Goal: Entertainment & Leisure: Consume media (video, audio)

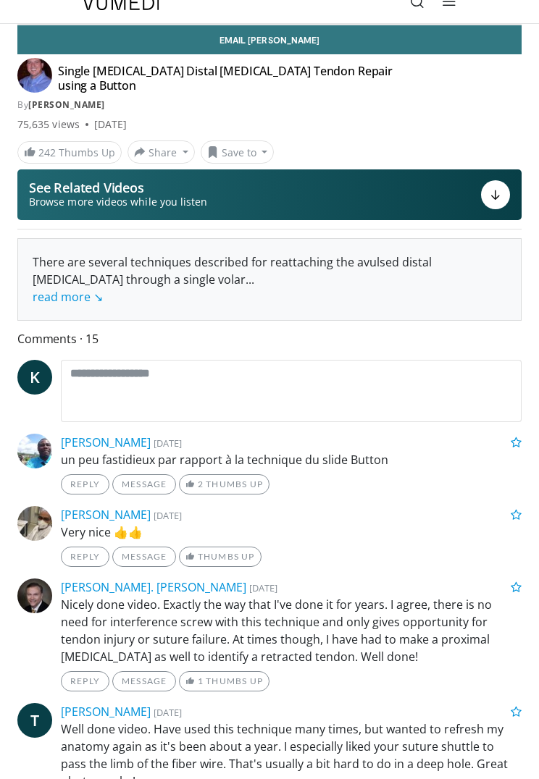
scroll to position [35, 0]
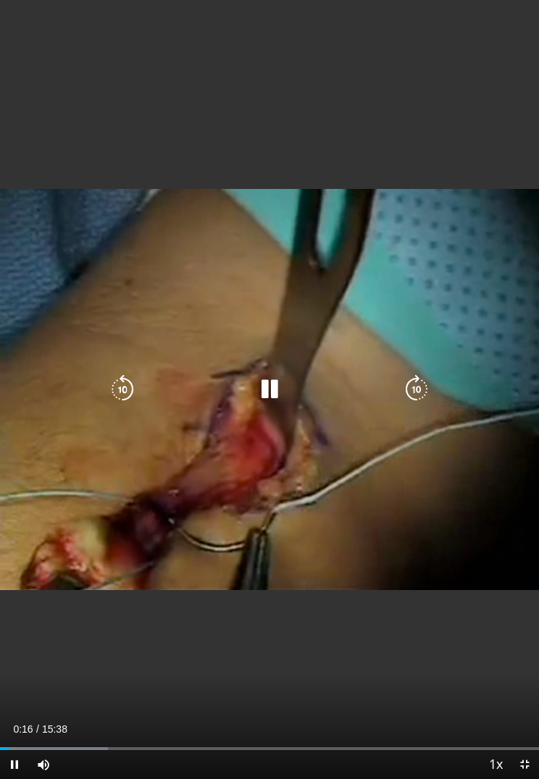
click at [411, 393] on icon "Video Player" at bounding box center [416, 389] width 29 height 29
click at [422, 397] on icon "Video Player" at bounding box center [416, 389] width 29 height 29
click at [282, 392] on icon "Video Player" at bounding box center [269, 389] width 29 height 29
click at [270, 389] on icon "Video Player" at bounding box center [269, 389] width 29 height 29
click at [413, 393] on icon "Video Player" at bounding box center [416, 389] width 29 height 29
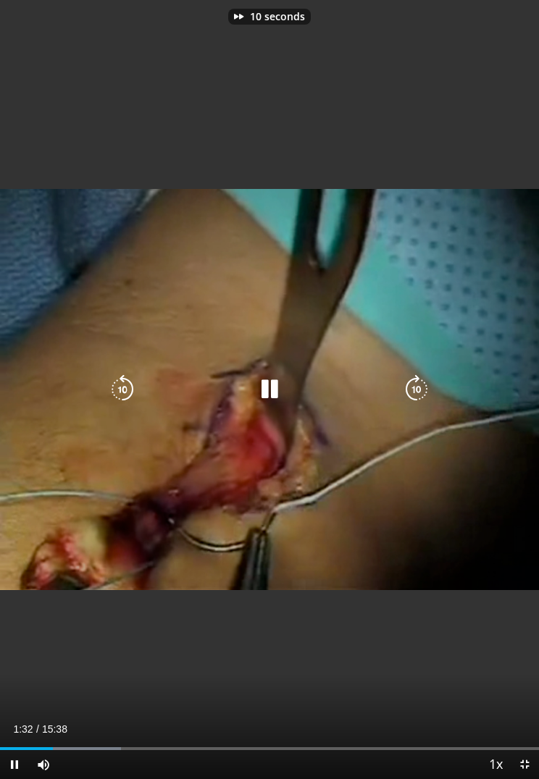
click at [428, 382] on icon "Video Player" at bounding box center [416, 389] width 29 height 29
click at [130, 381] on icon "Video Player" at bounding box center [122, 389] width 29 height 29
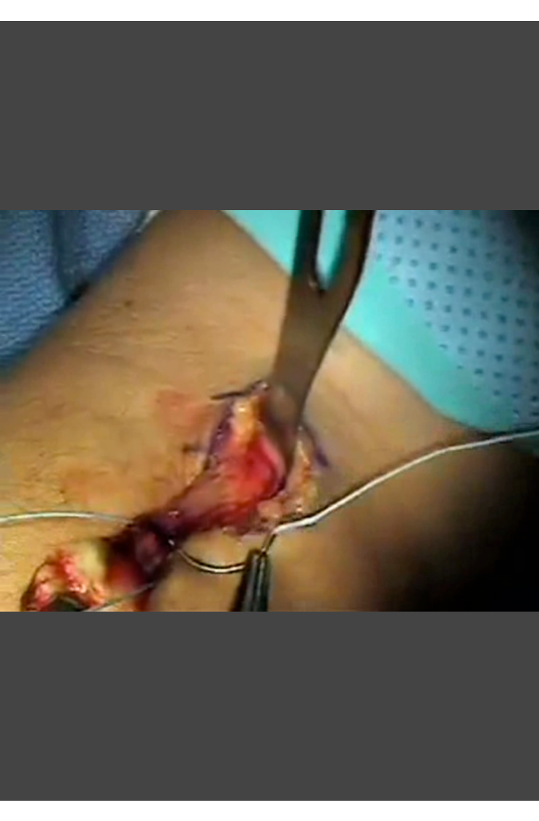
scroll to position [17, 0]
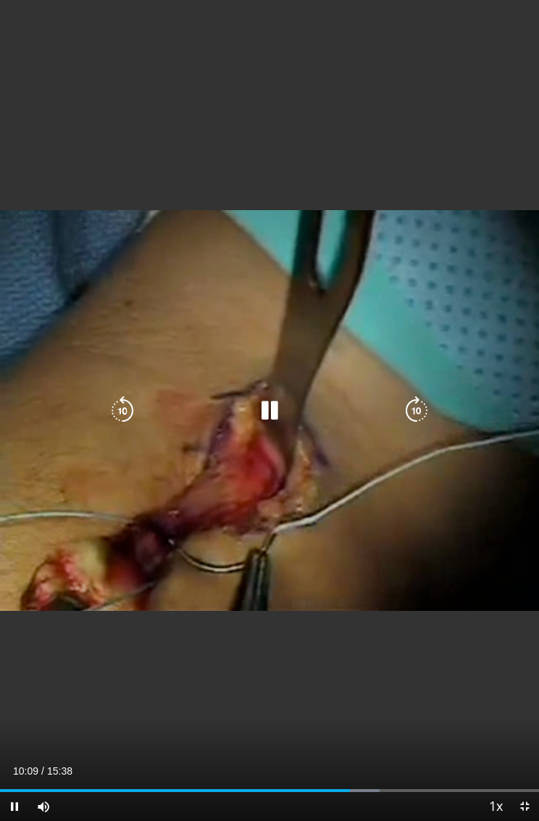
click at [275, 405] on icon "Video Player" at bounding box center [269, 410] width 29 height 29
click at [283, 411] on icon "Video Player" at bounding box center [269, 410] width 29 height 29
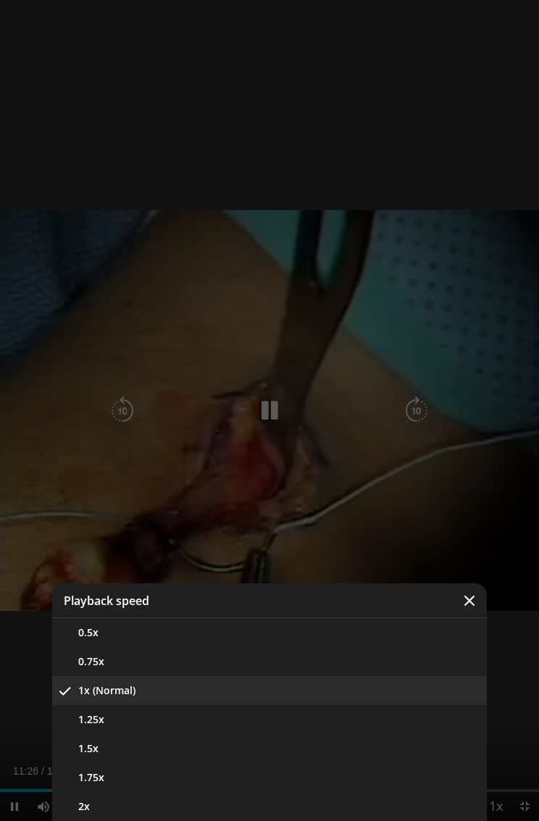
click at [392, 508] on div "Video Player" at bounding box center [269, 410] width 539 height 821
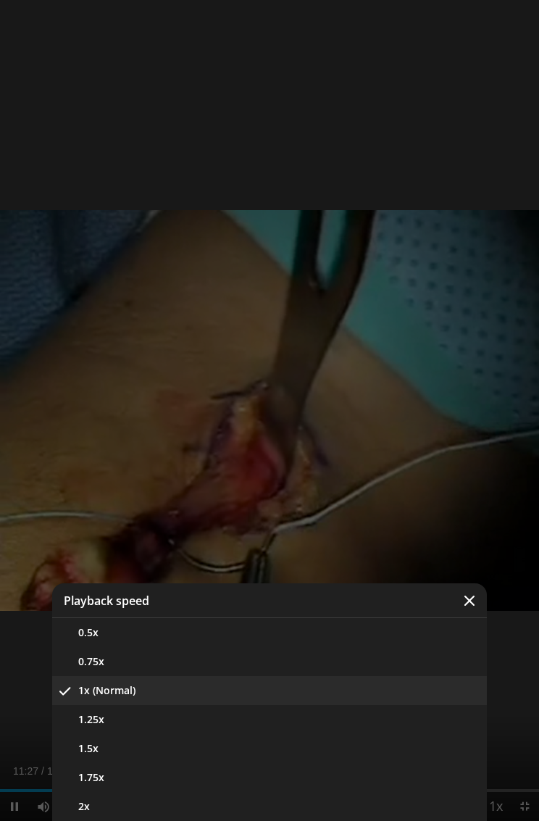
click at [230, 473] on div "Video Player" at bounding box center [269, 410] width 539 height 821
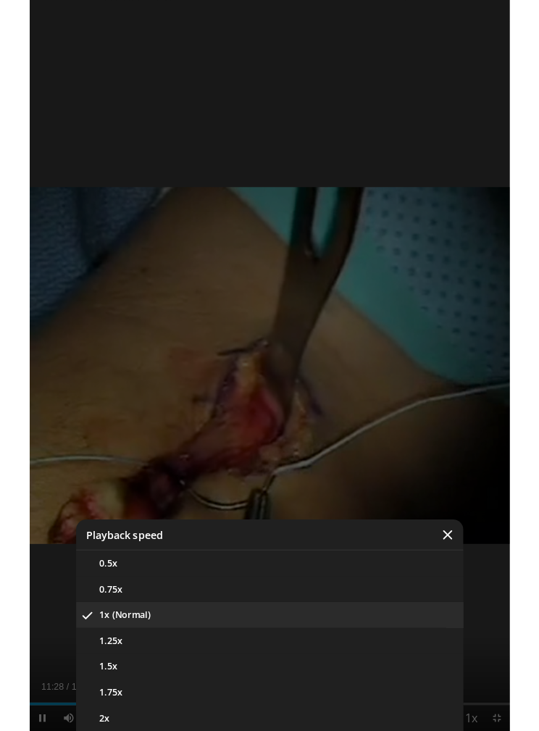
scroll to position [0, 0]
